Goal: Task Accomplishment & Management: Manage account settings

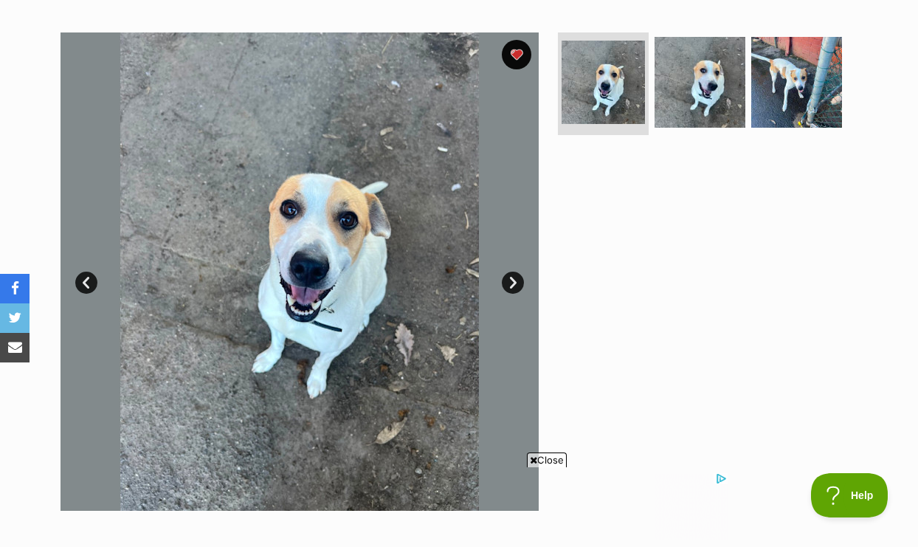
scroll to position [295, 0]
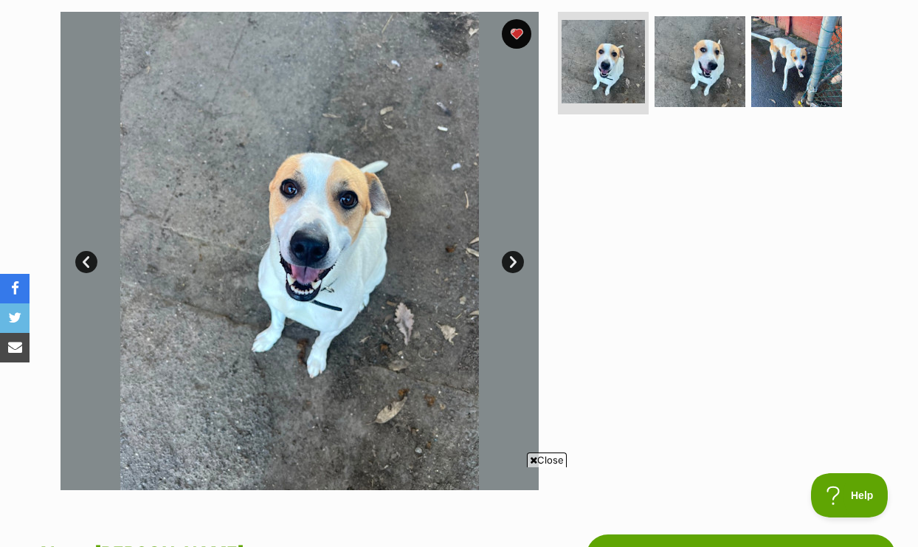
click at [516, 255] on link "Next" at bounding box center [513, 262] width 22 height 22
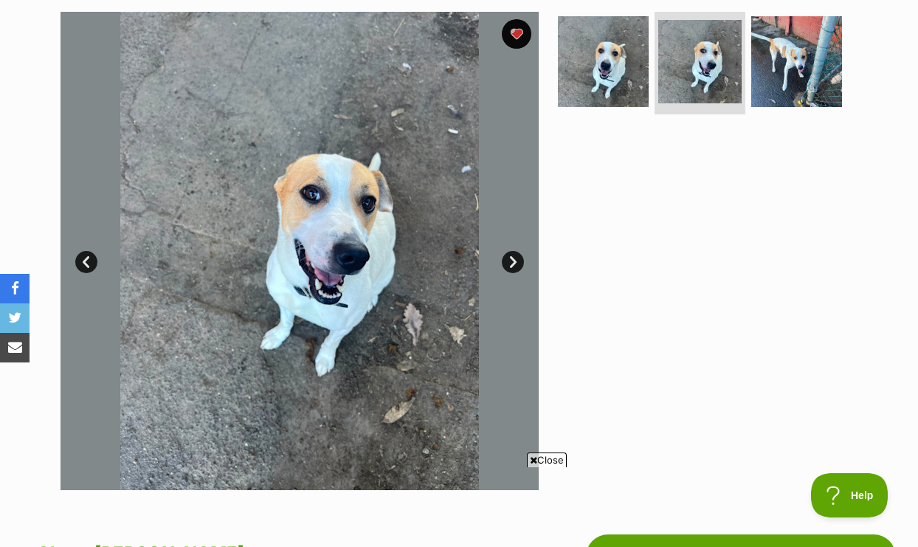
click at [516, 255] on link "Next" at bounding box center [513, 262] width 22 height 22
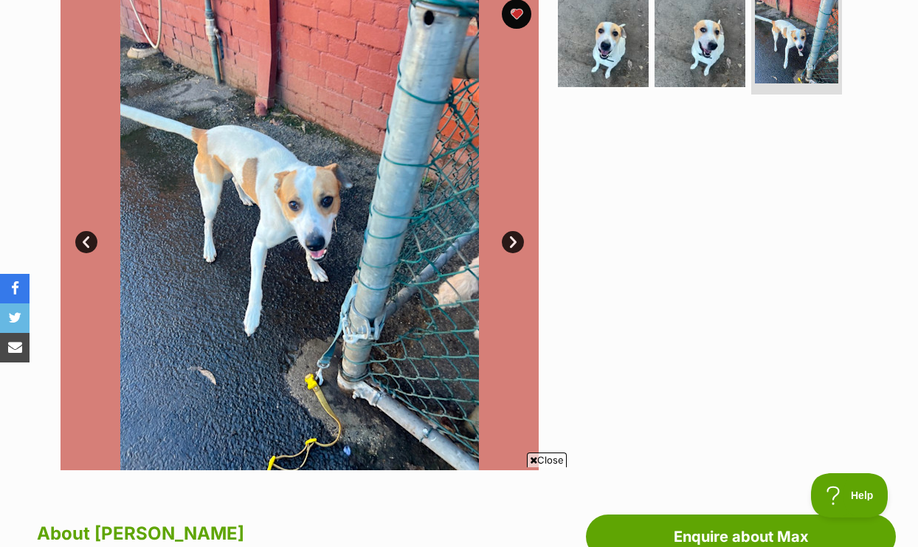
scroll to position [324, 0]
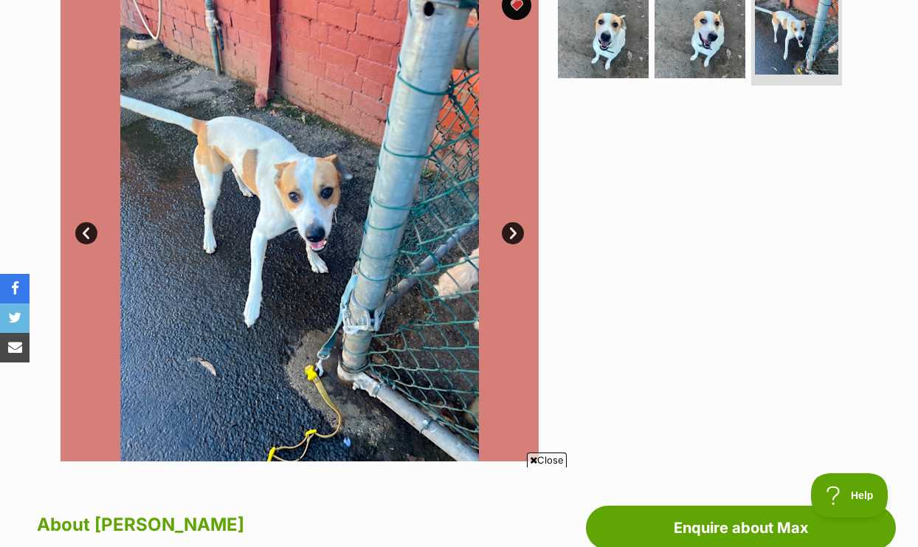
click at [508, 230] on link "Next" at bounding box center [513, 233] width 22 height 22
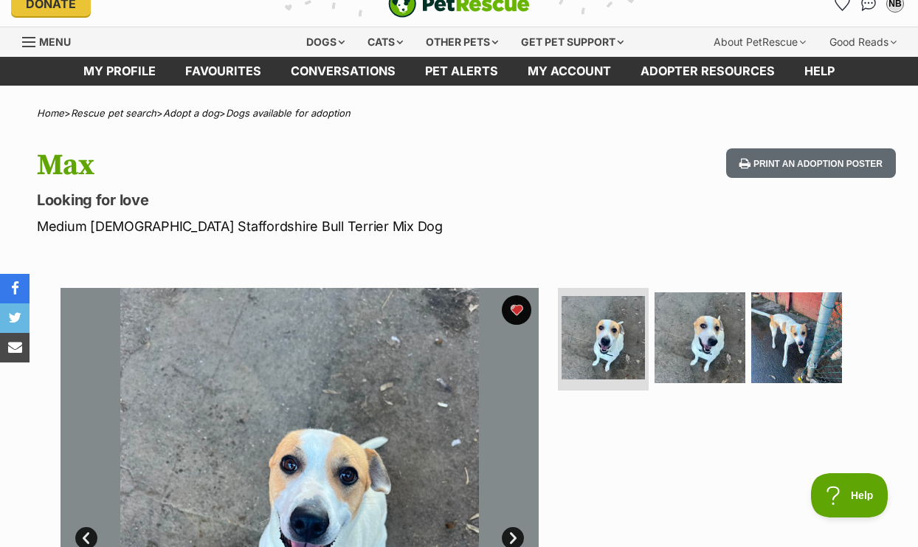
scroll to position [0, 0]
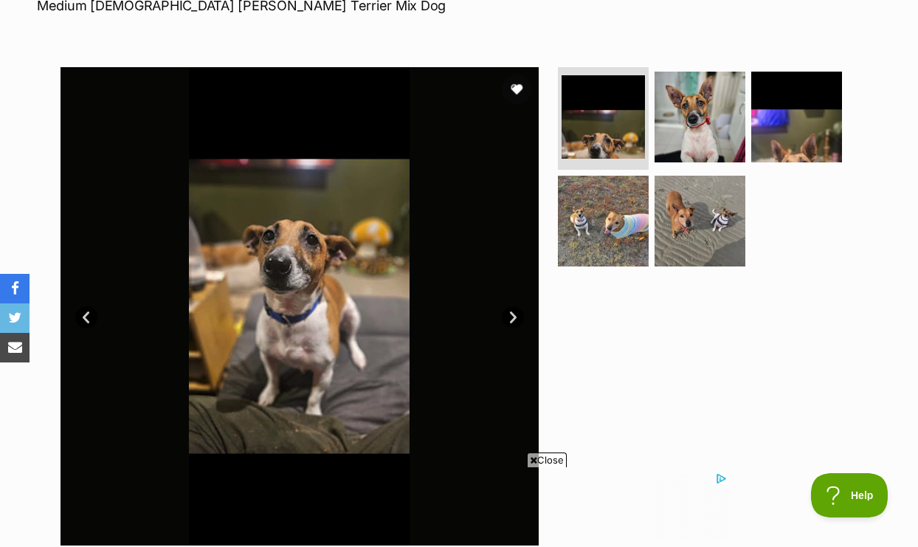
scroll to position [226, 0]
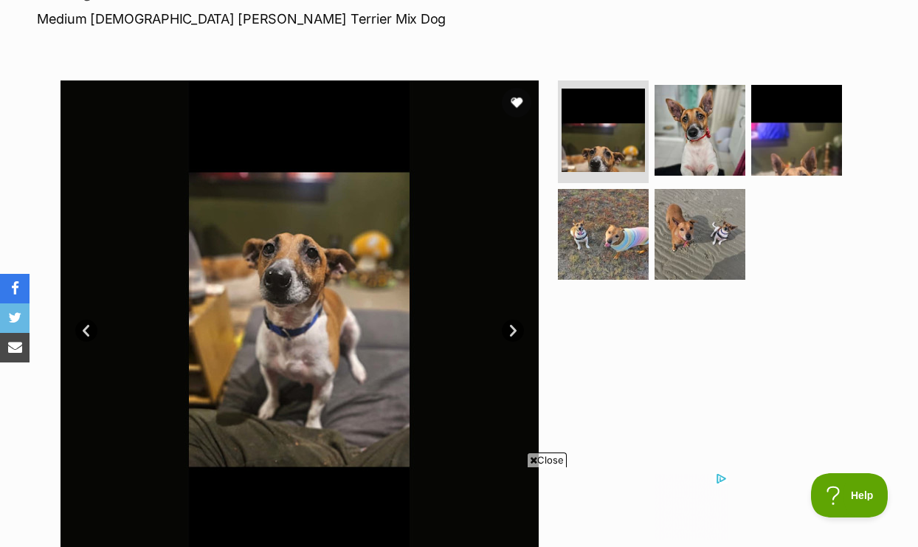
click at [513, 331] on link "Next" at bounding box center [513, 330] width 22 height 22
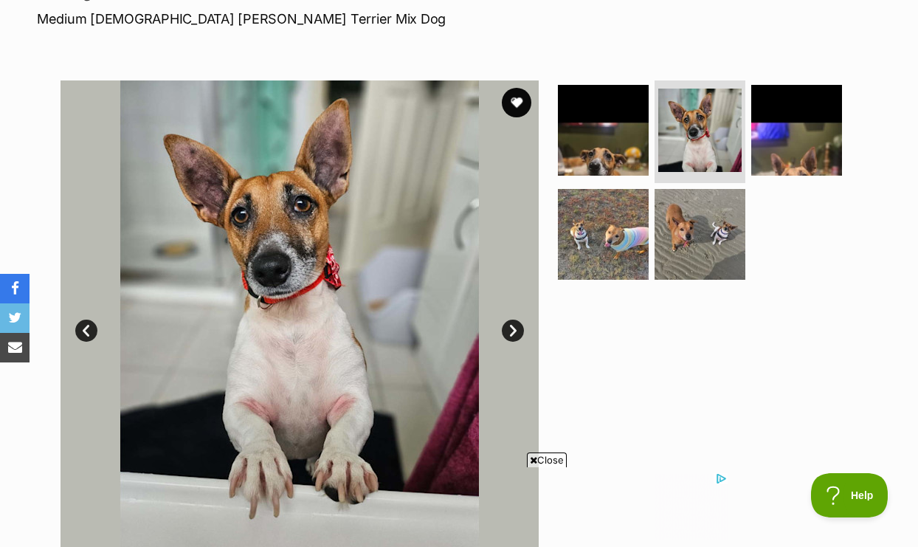
click at [512, 331] on link "Next" at bounding box center [513, 330] width 22 height 22
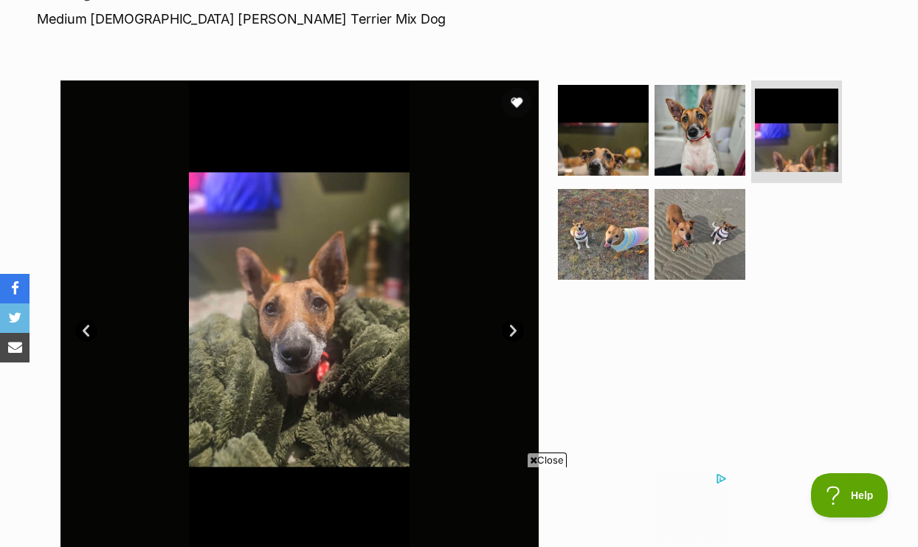
click at [512, 331] on link "Next" at bounding box center [513, 330] width 22 height 22
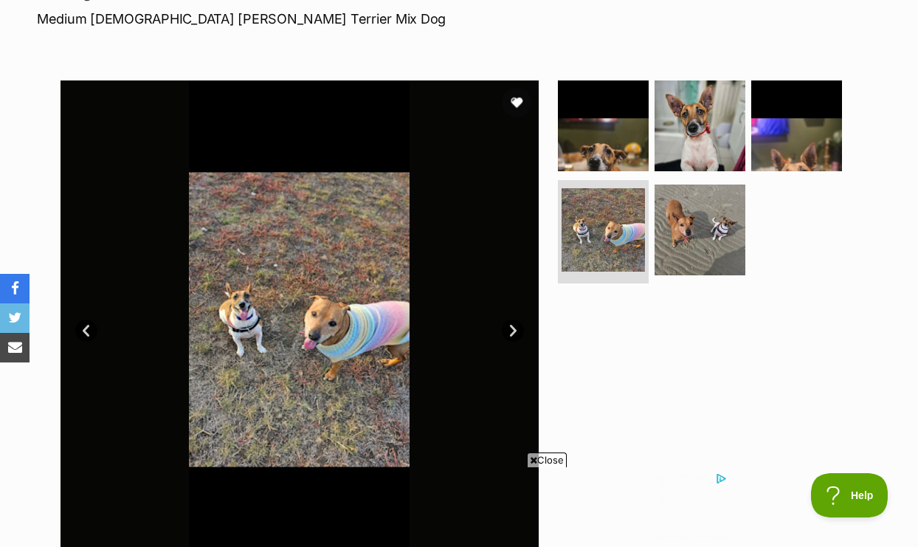
click at [512, 331] on link "Next" at bounding box center [513, 330] width 22 height 22
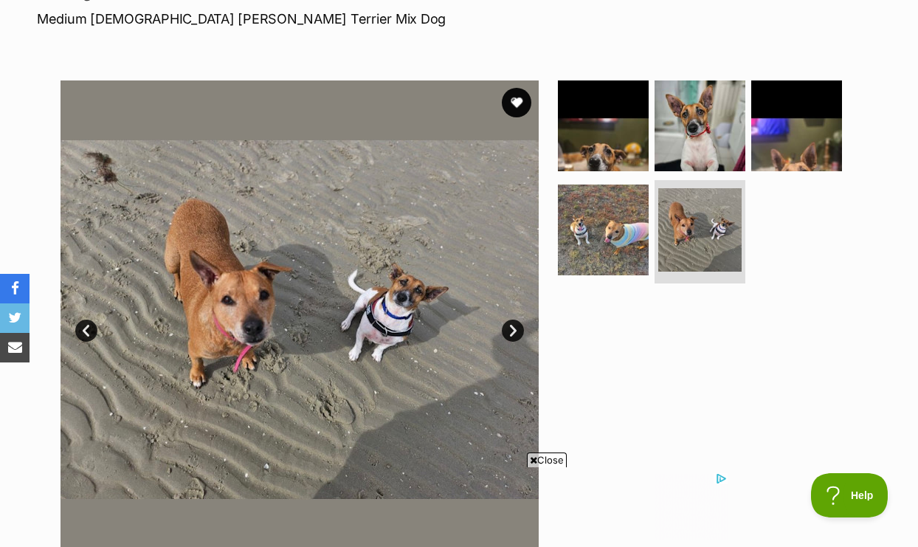
click at [512, 331] on link "Next" at bounding box center [513, 330] width 22 height 22
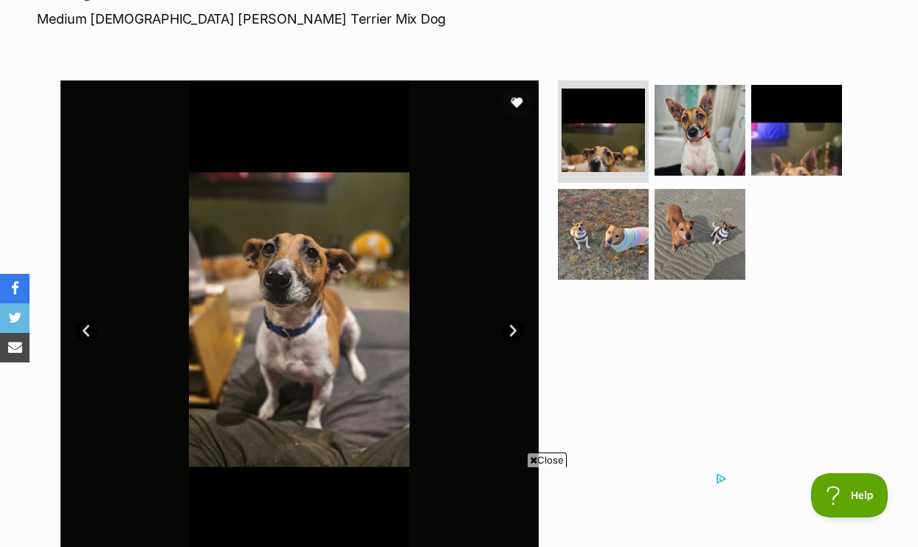
scroll to position [0, 0]
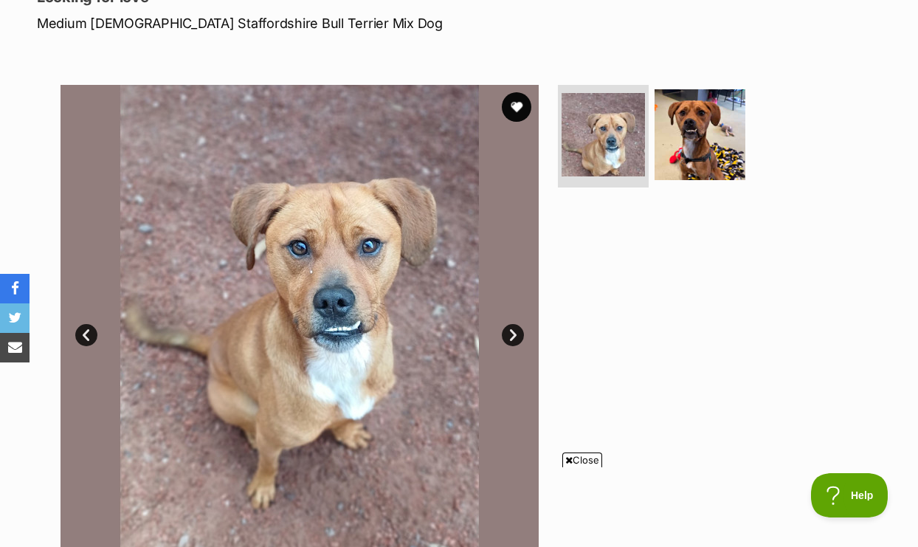
click at [510, 332] on link "Next" at bounding box center [513, 335] width 22 height 22
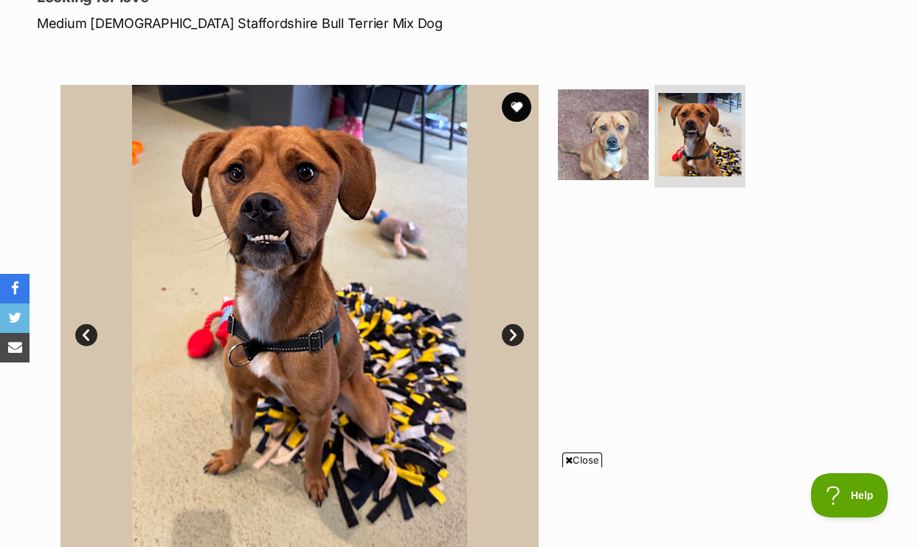
click at [511, 334] on link "Next" at bounding box center [513, 335] width 22 height 22
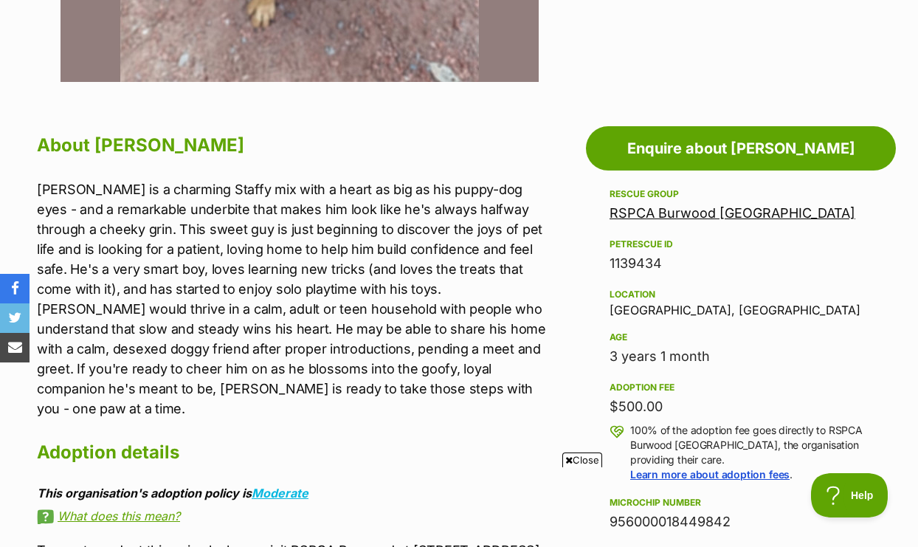
scroll to position [717, 0]
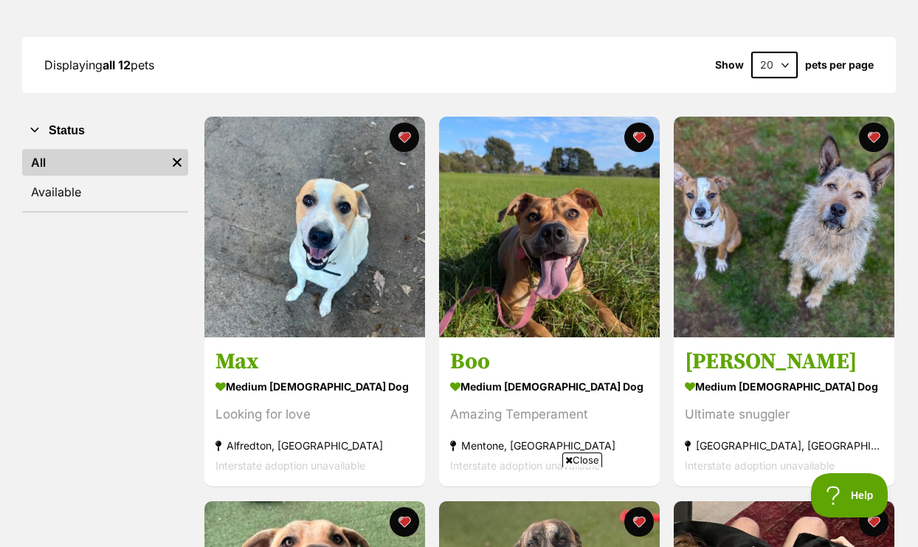
scroll to position [153, 0]
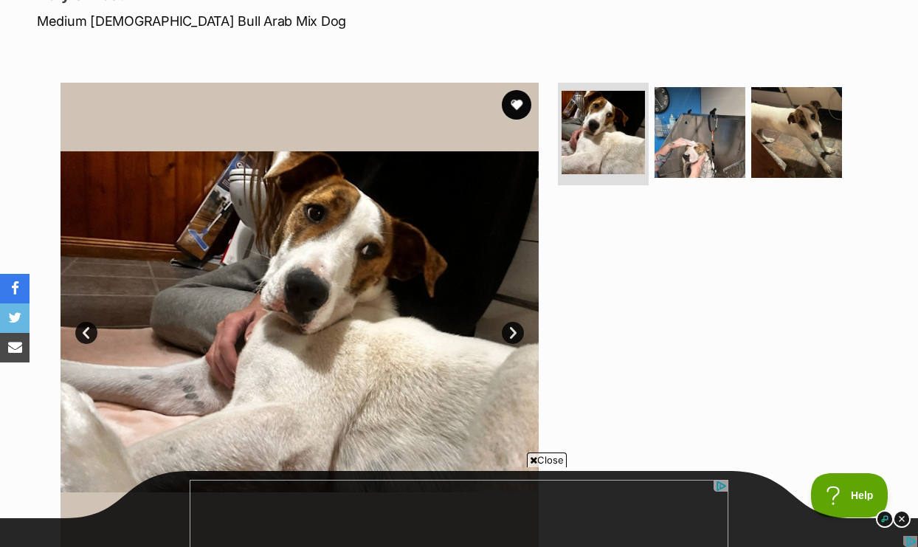
scroll to position [235, 0]
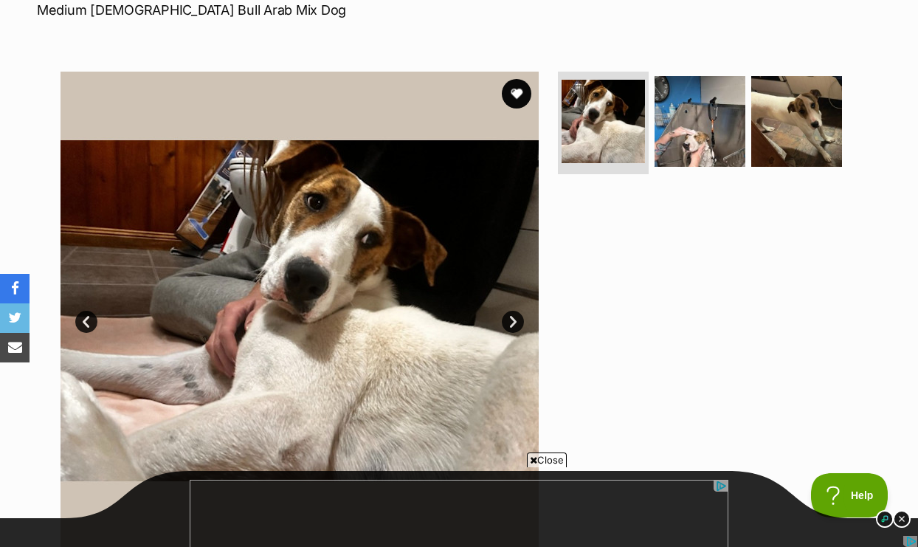
click at [513, 316] on link "Next" at bounding box center [513, 322] width 22 height 22
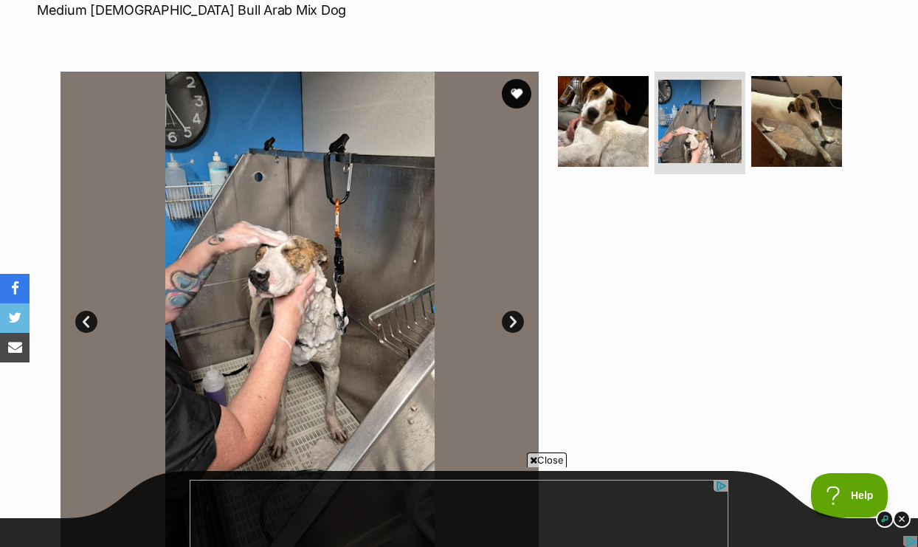
click at [513, 316] on link "Next" at bounding box center [513, 322] width 22 height 22
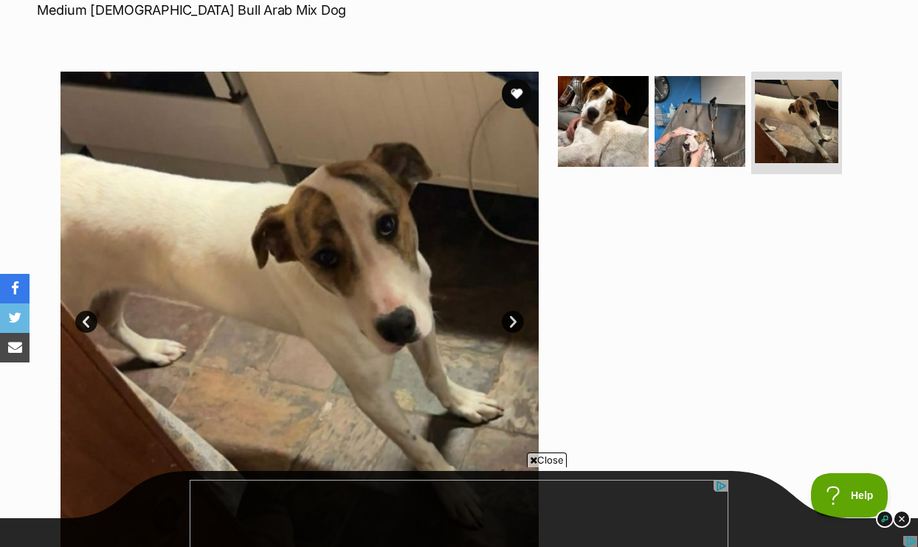
click at [513, 317] on link "Next" at bounding box center [513, 322] width 22 height 22
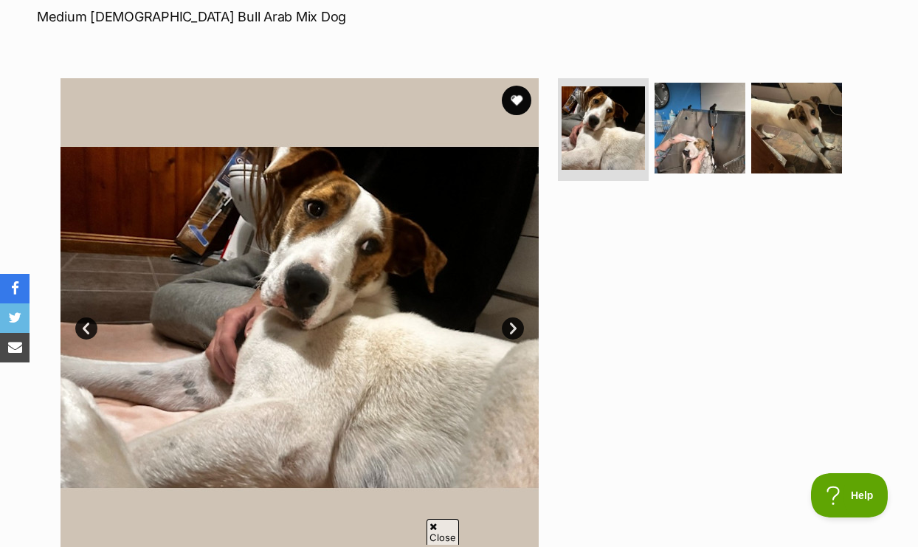
scroll to position [0, 0]
click at [508, 99] on button "favourite" at bounding box center [516, 100] width 32 height 32
